Goal: Transaction & Acquisition: Purchase product/service

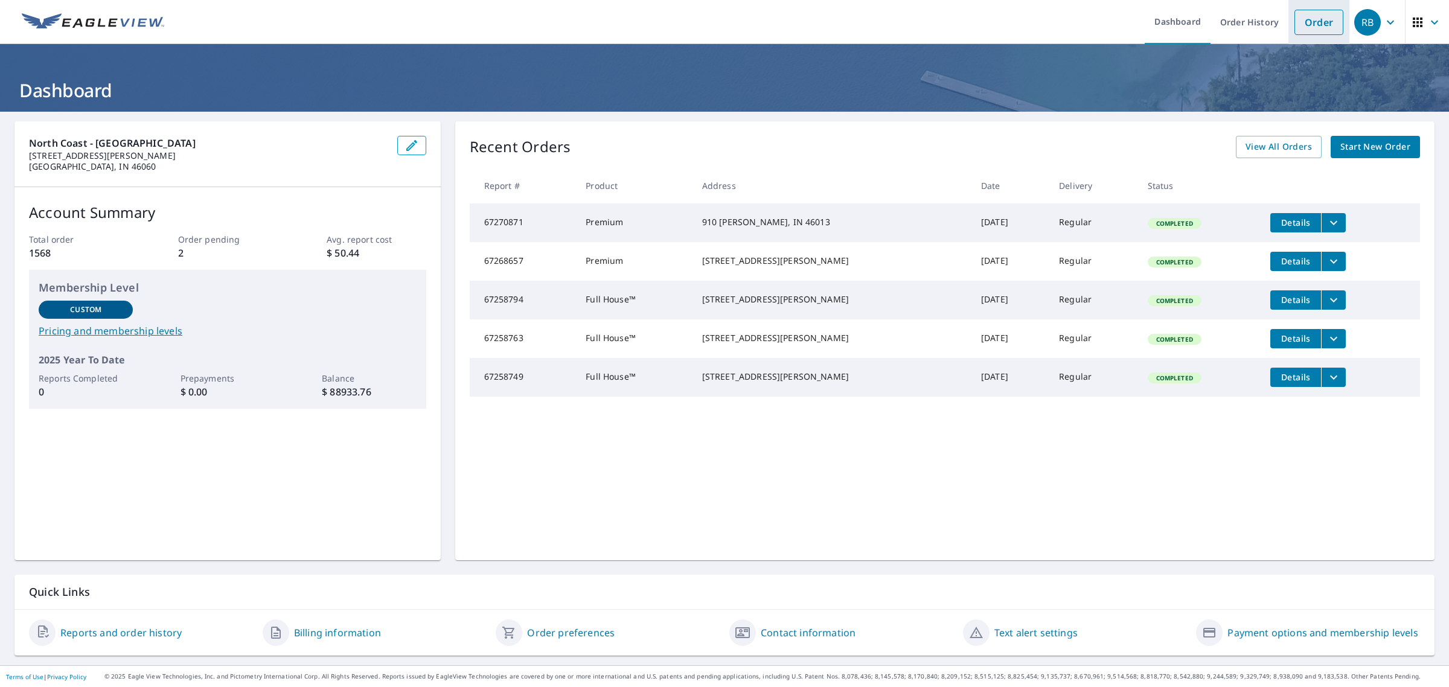
click at [1313, 25] on link "Order" at bounding box center [1318, 22] width 49 height 25
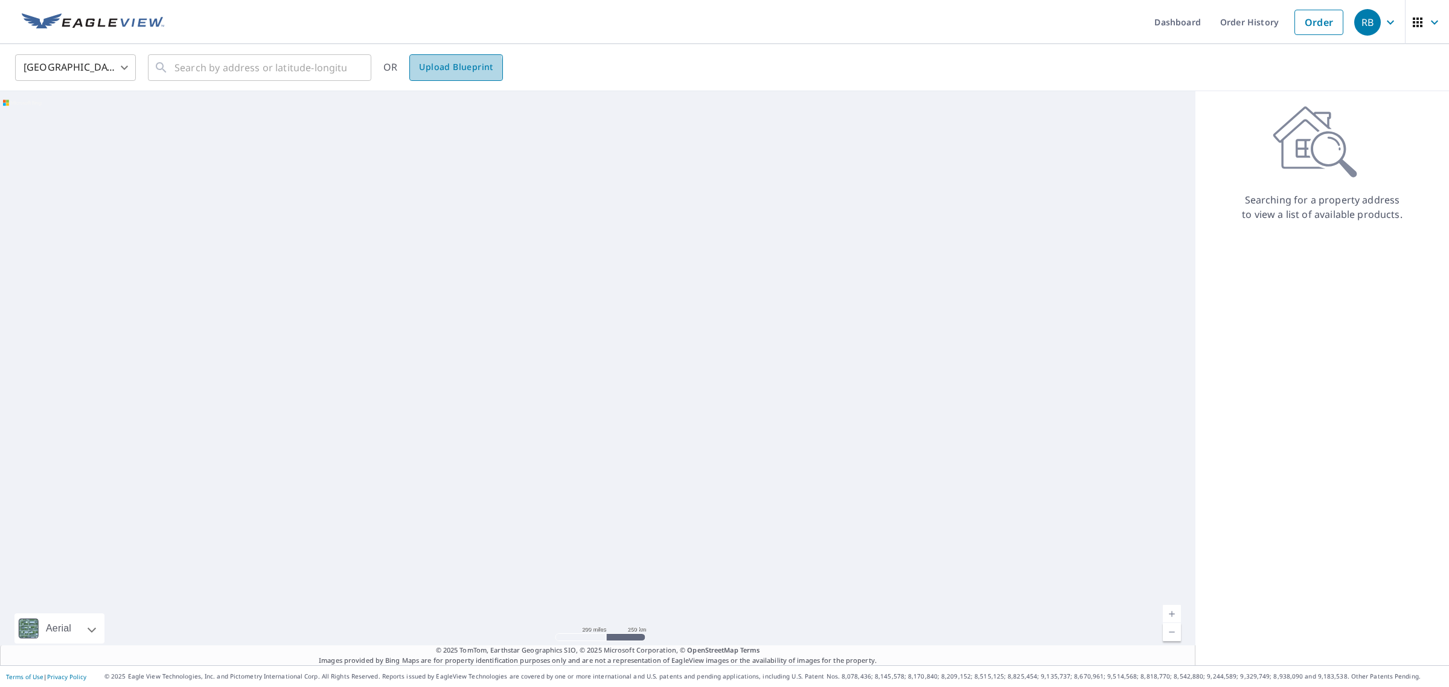
click at [438, 69] on span "Upload Blueprint" at bounding box center [456, 67] width 74 height 15
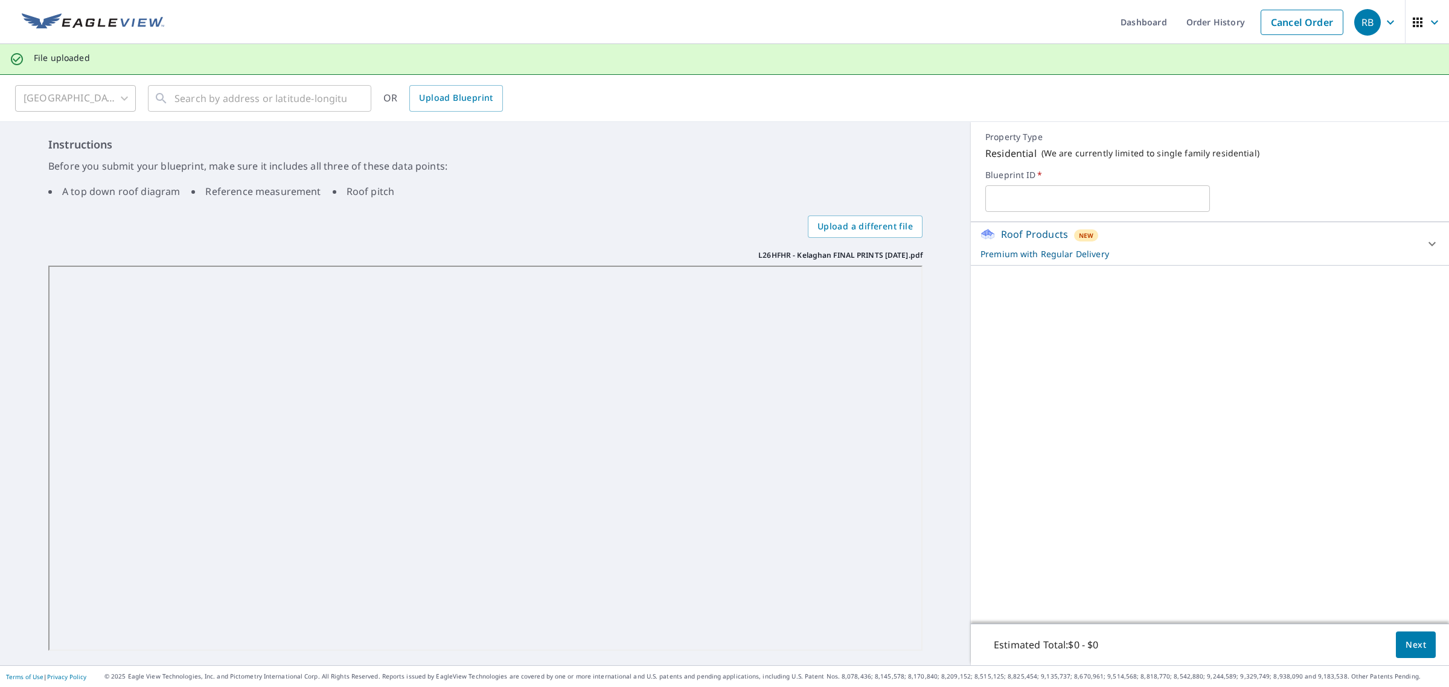
click at [1153, 247] on p "Premium with Regular Delivery" at bounding box center [1198, 253] width 437 height 13
click at [1063, 202] on input "text" at bounding box center [1097, 199] width 225 height 34
type input "L26HFHR - Wedgewood"
click at [1406, 642] on span "Next" at bounding box center [1415, 644] width 21 height 15
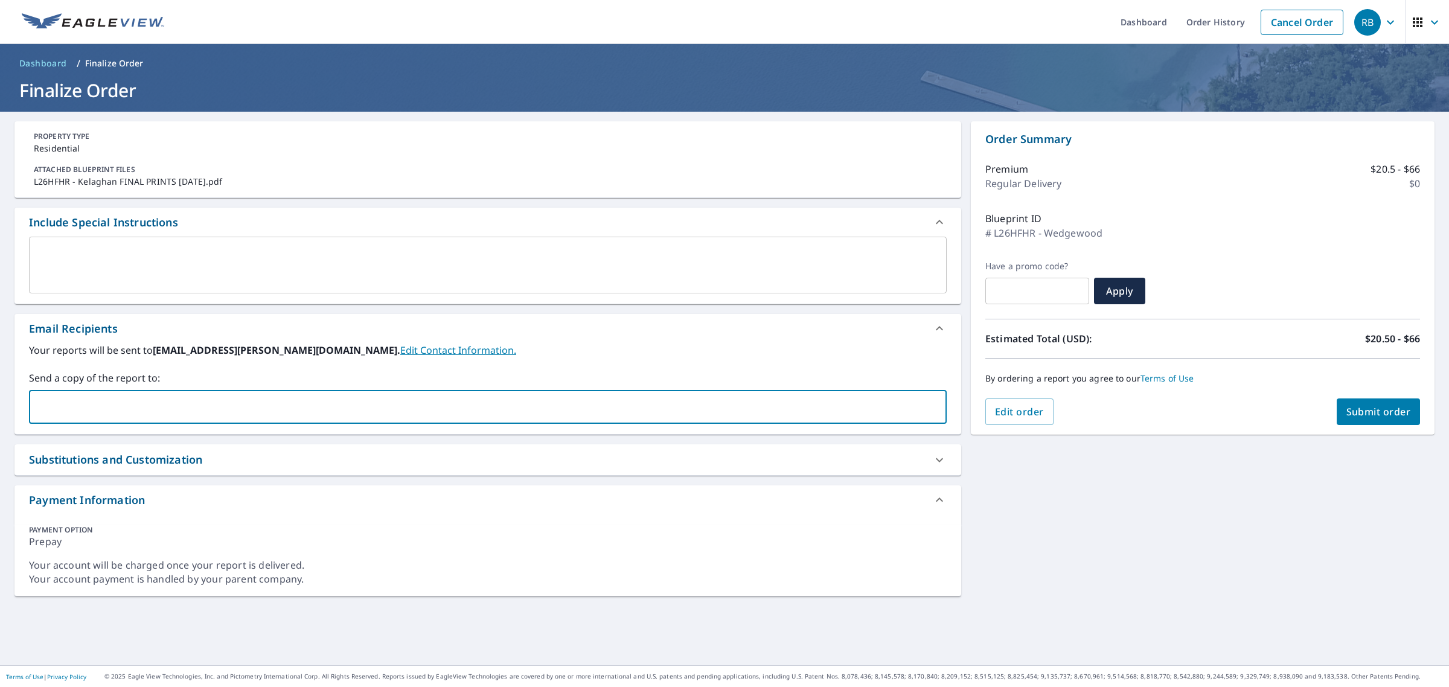
click at [257, 417] on input "text" at bounding box center [478, 406] width 888 height 23
type input "[PERSON_NAME][EMAIL_ADDRESS][PERSON_NAME][DOMAIN_NAME]"
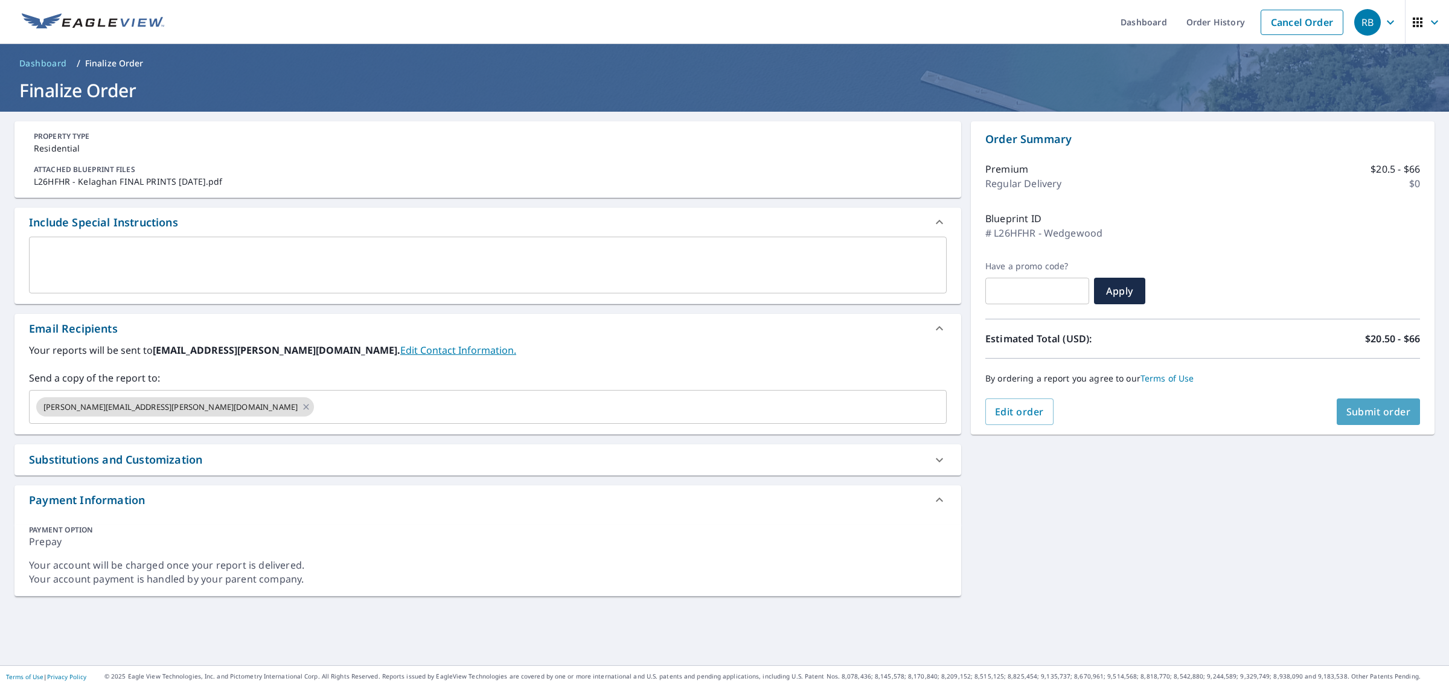
click at [1376, 410] on span "Submit order" at bounding box center [1378, 411] width 65 height 13
checkbox input "true"
